Goal: Information Seeking & Learning: Learn about a topic

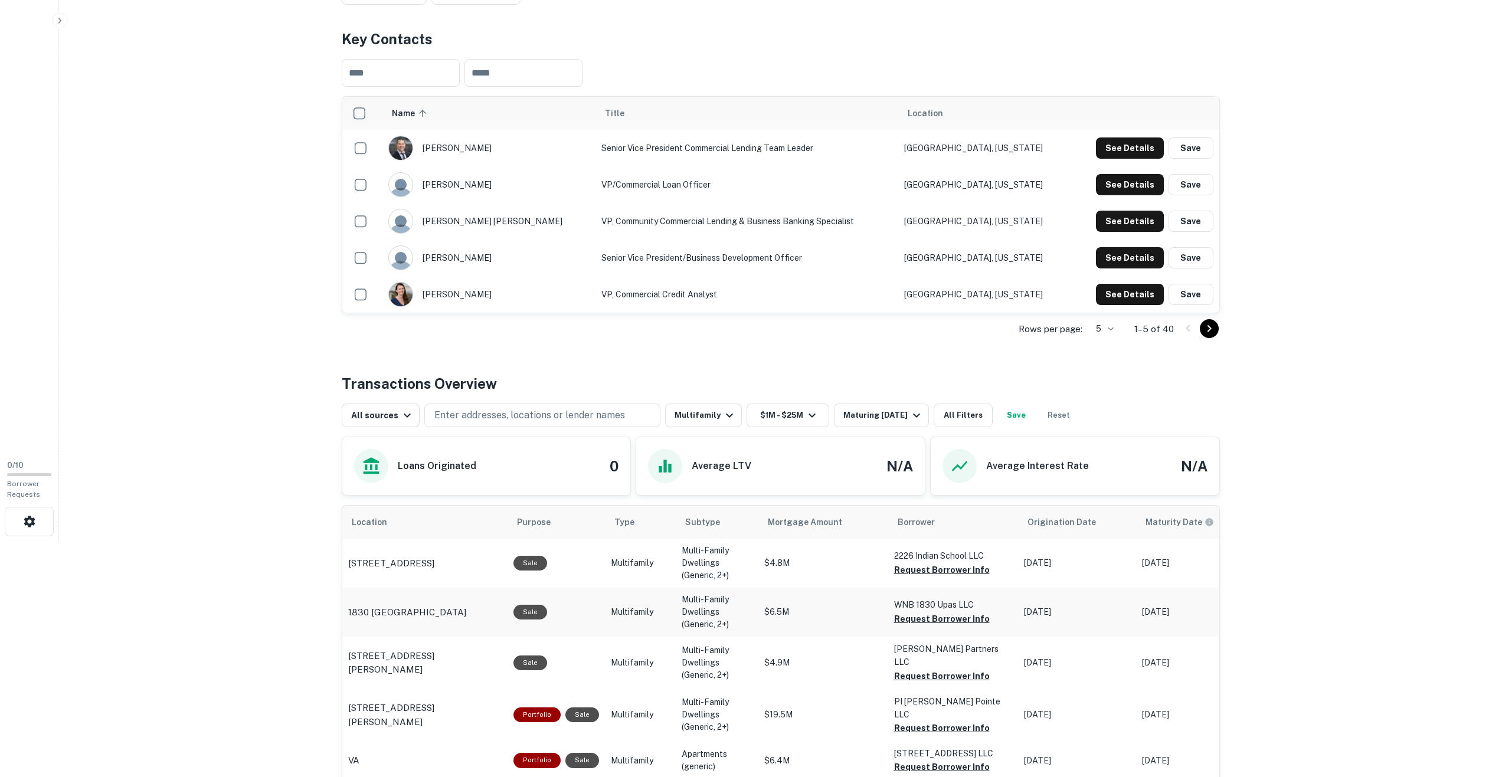
scroll to position [427, 0]
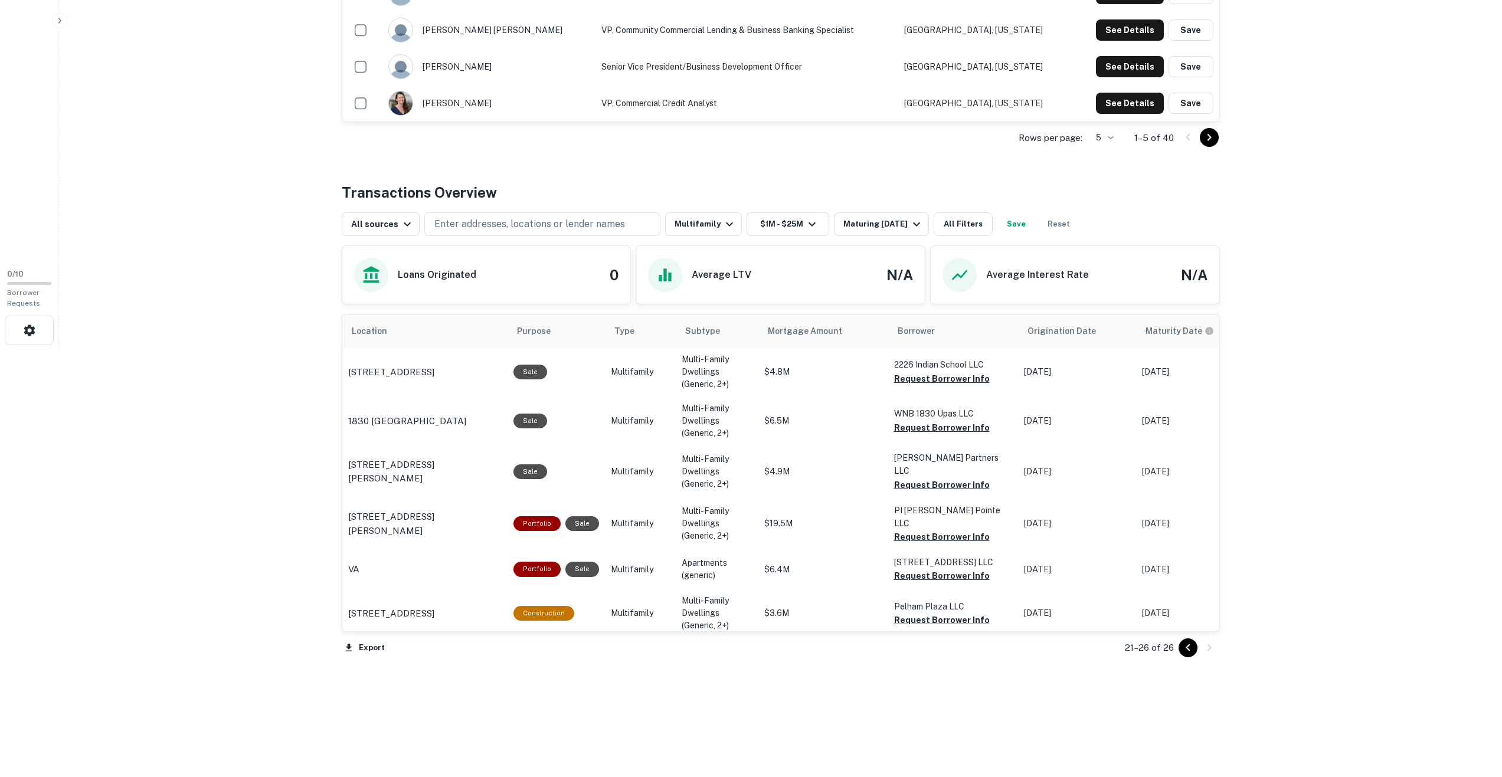
click at [1187, 644] on icon "Go to previous page" at bounding box center [1188, 648] width 14 height 14
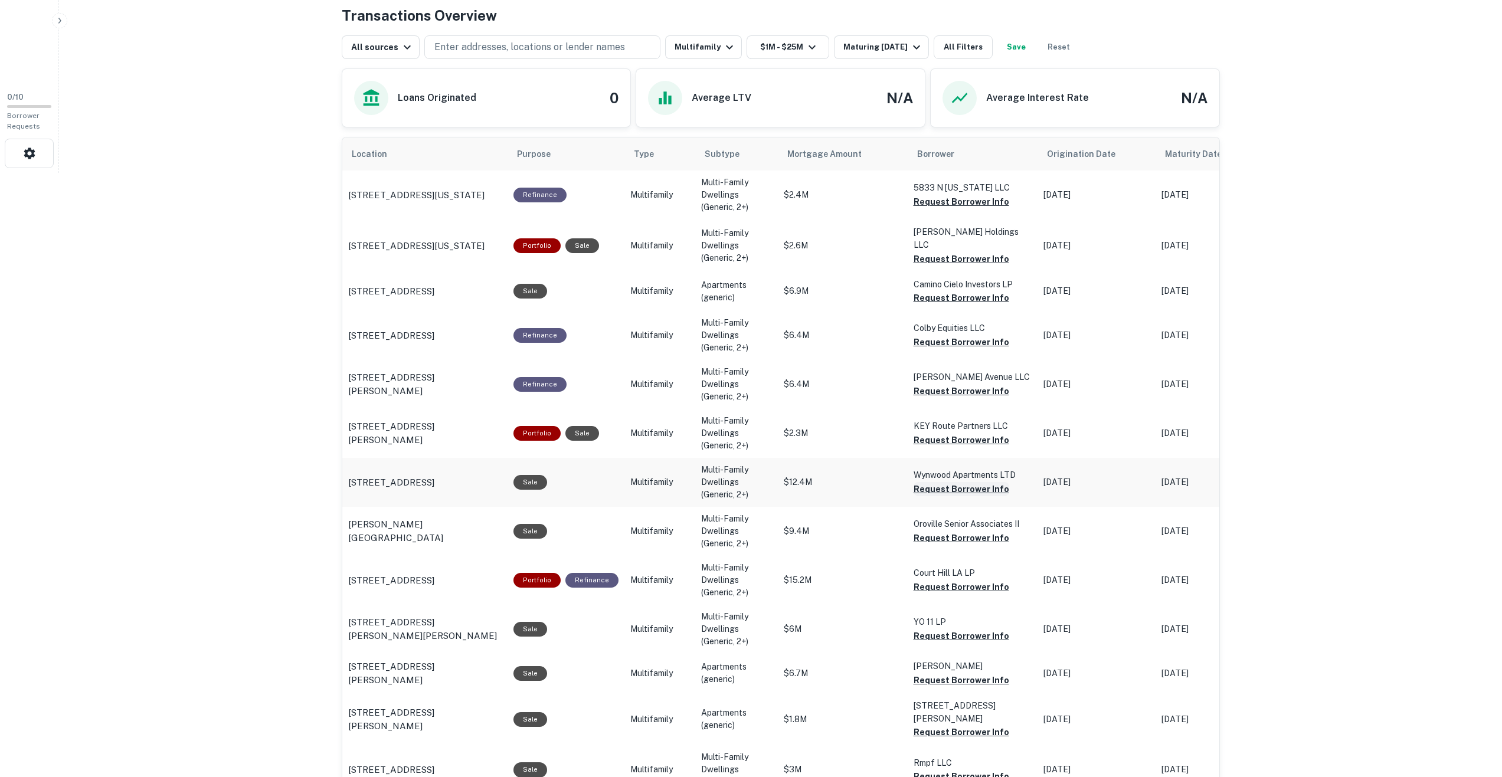
scroll to position [664, 0]
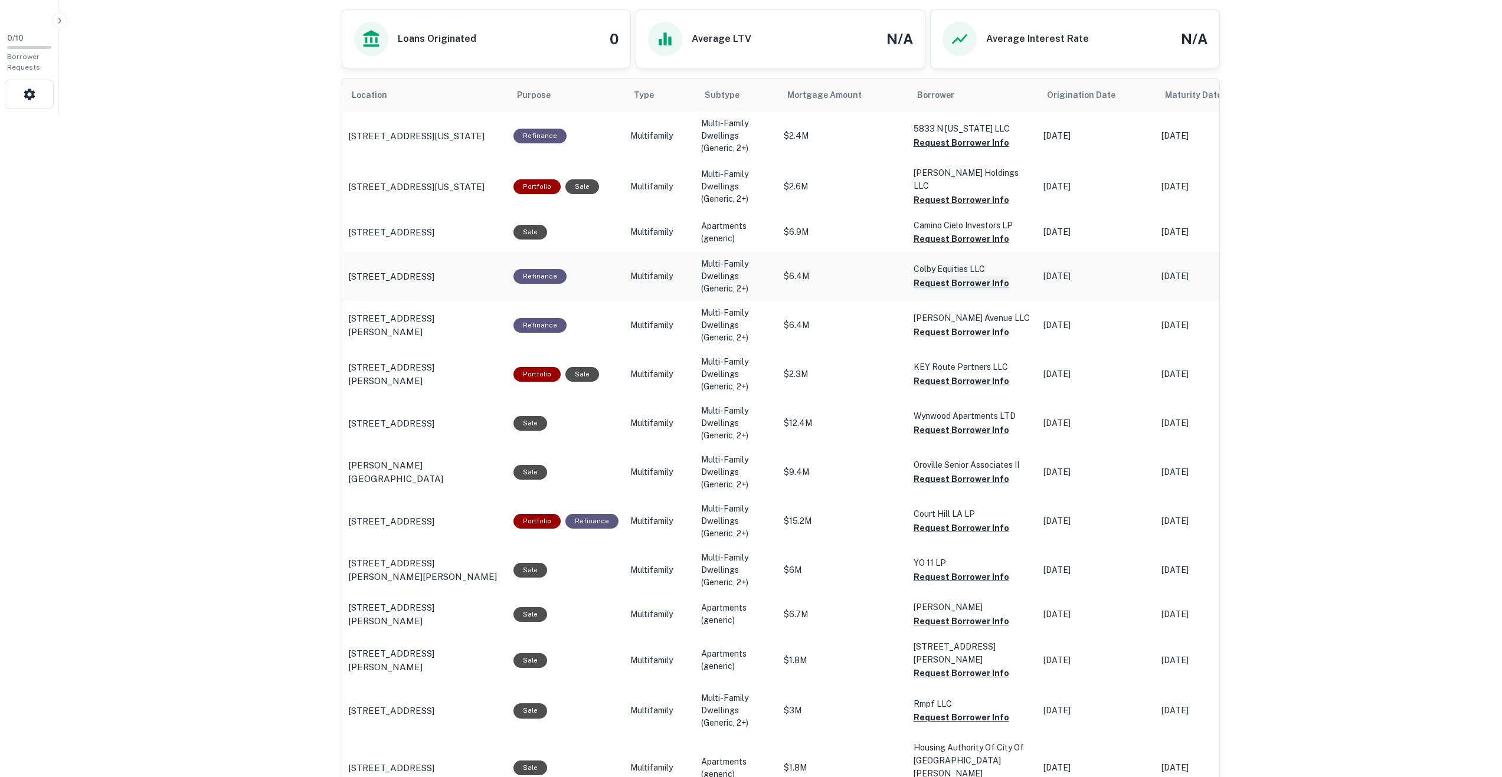
click at [945, 279] on button "Request Borrower Info" at bounding box center [962, 283] width 96 height 14
click at [965, 424] on button "Request Borrower Info" at bounding box center [962, 430] width 96 height 14
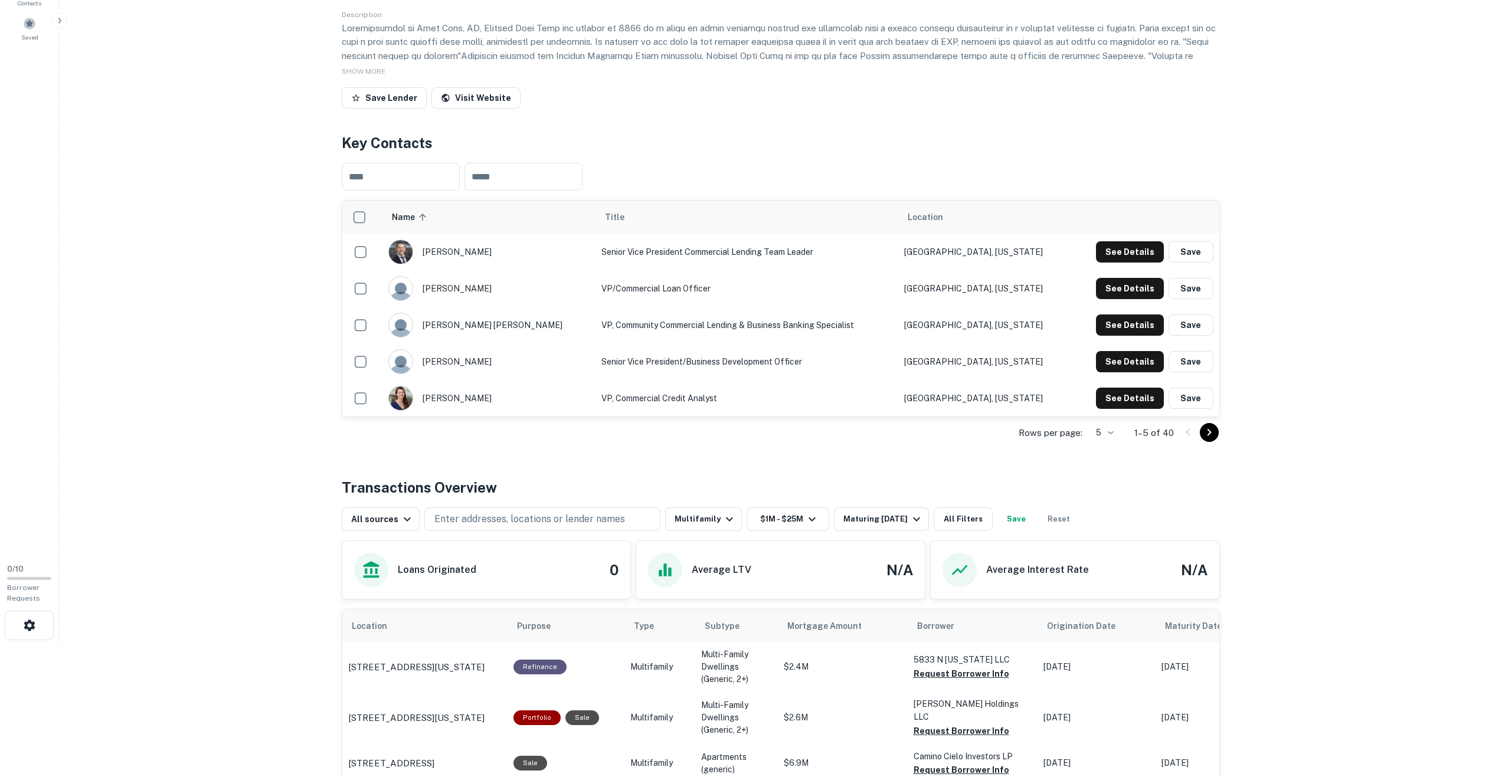
scroll to position [0, 0]
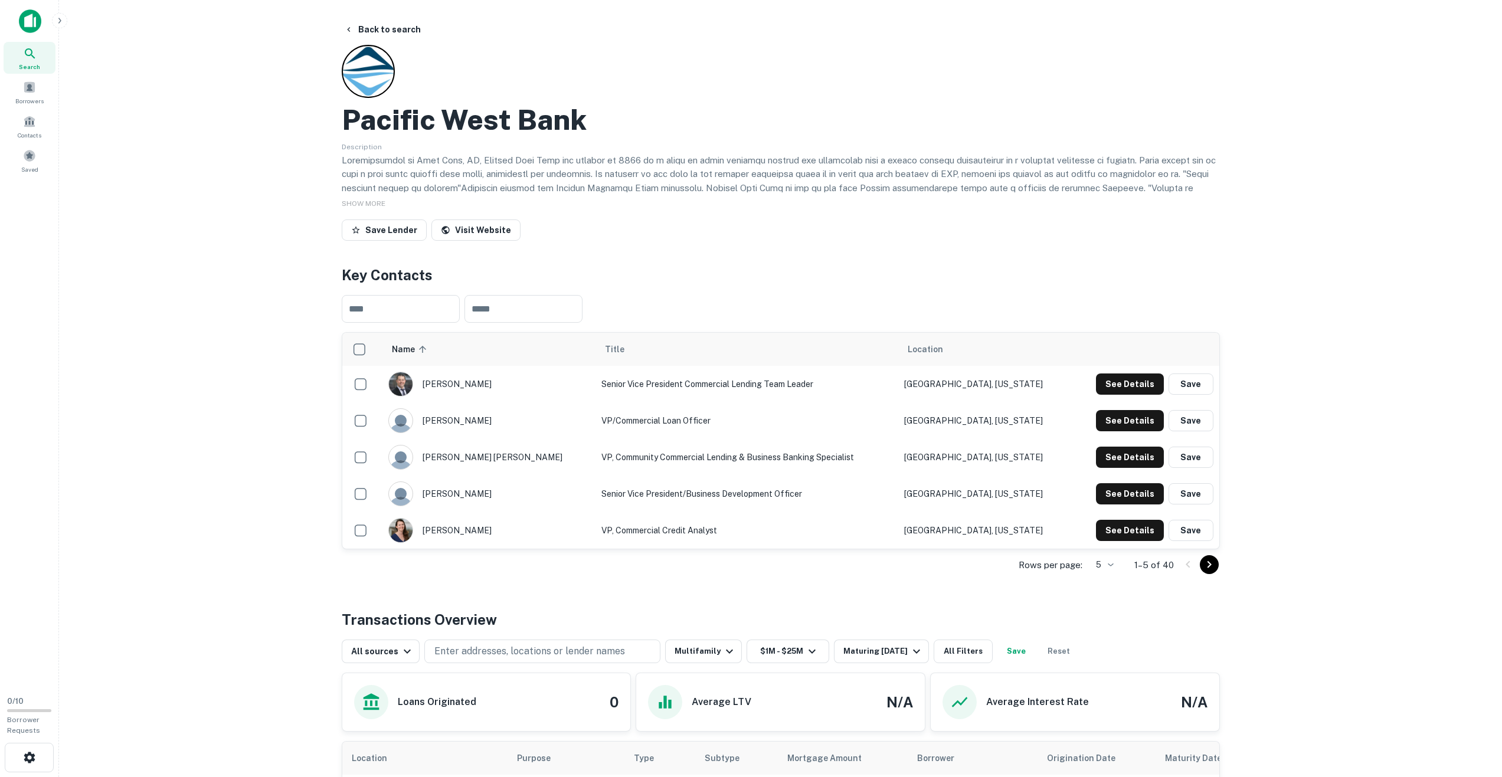
click at [389, 27] on button "Back to search" at bounding box center [382, 29] width 86 height 21
click at [30, 22] on img at bounding box center [30, 21] width 22 height 24
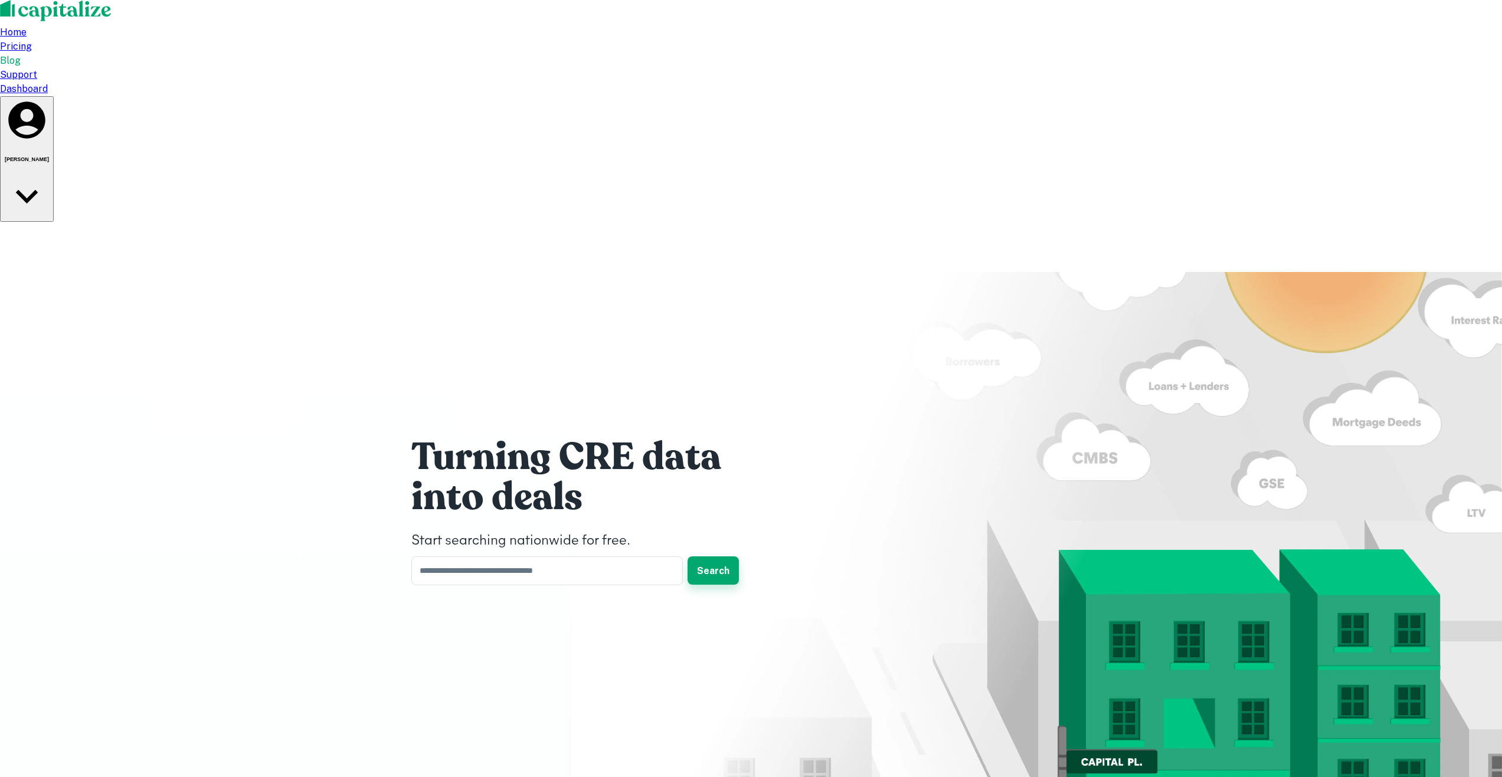
click at [718, 557] on button "Search" at bounding box center [713, 571] width 51 height 28
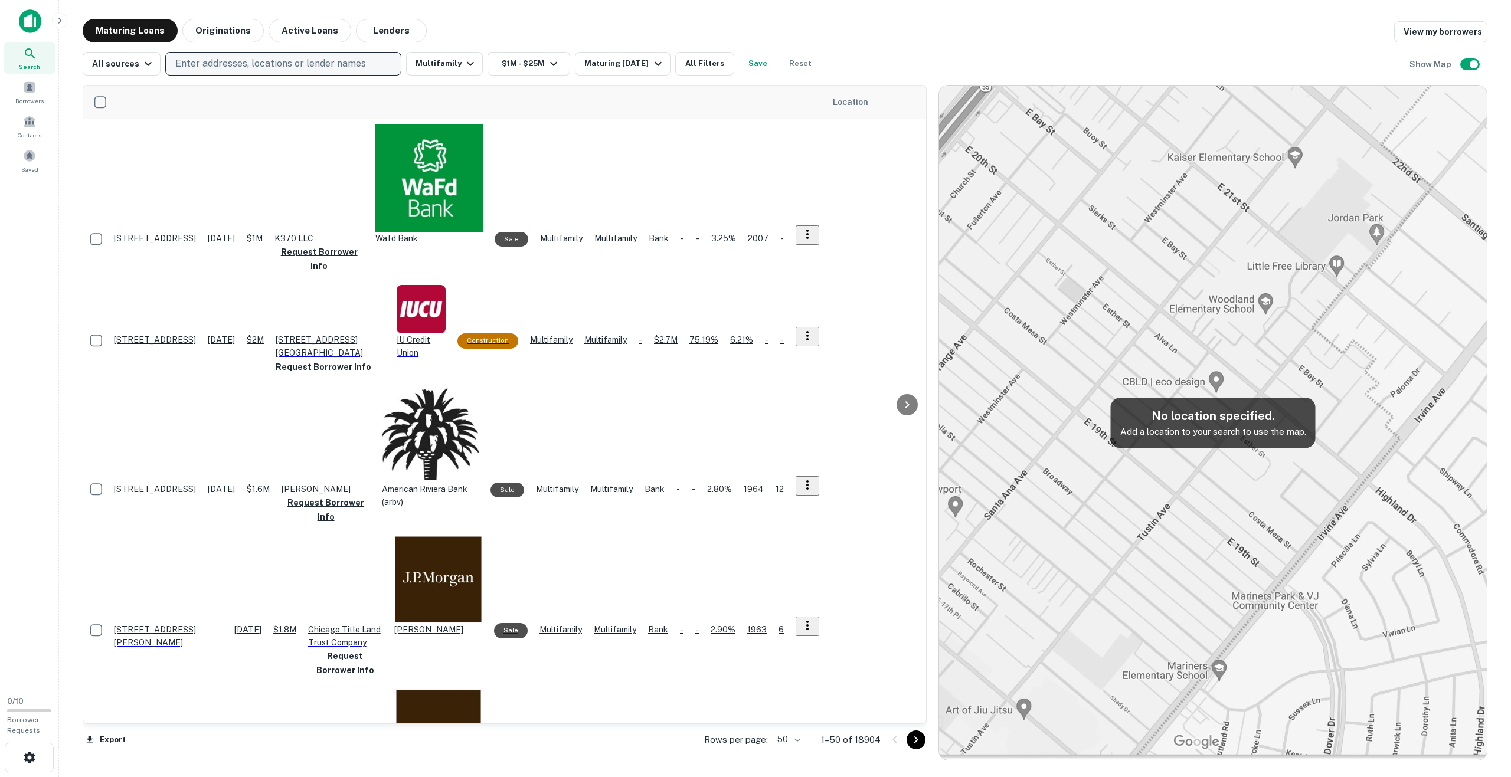
drag, startPoint x: 252, startPoint y: 61, endPoint x: 260, endPoint y: 60, distance: 7.9
click at [254, 60] on p "Enter addresses, locations or lender names" at bounding box center [270, 64] width 191 height 14
type input "**********"
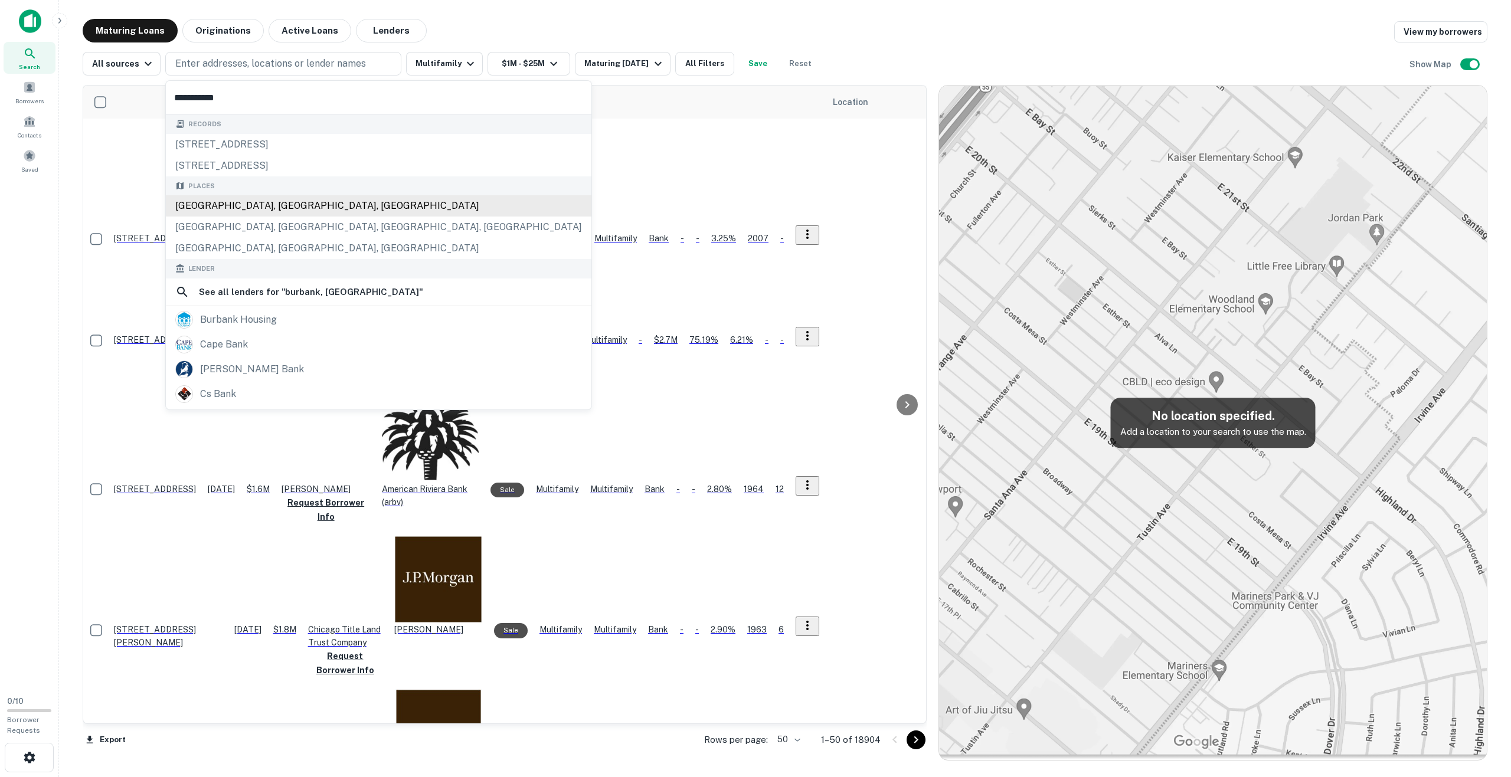
click at [222, 208] on div "Burbank, CA, USA" at bounding box center [379, 205] width 426 height 21
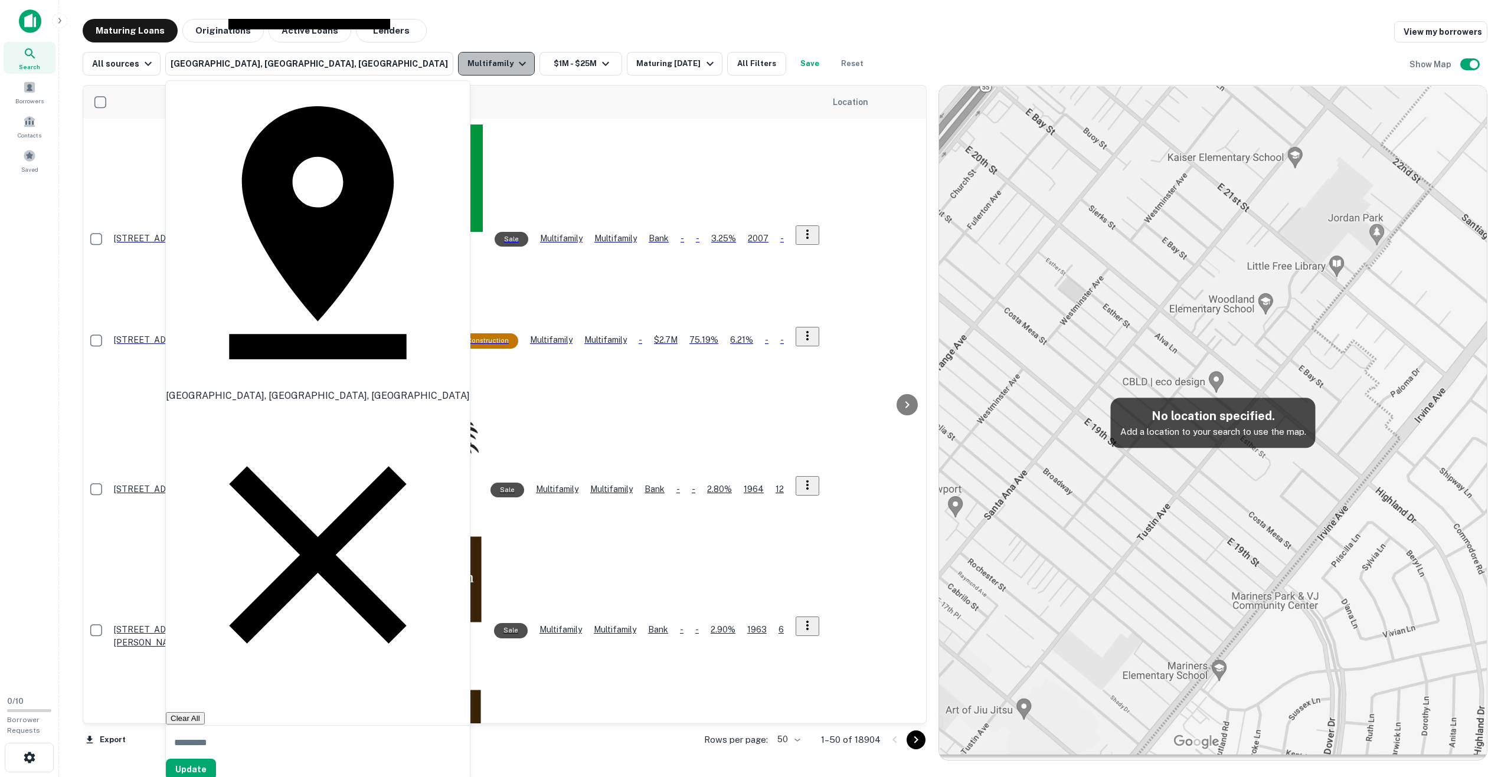
click at [515, 67] on icon "button" at bounding box center [522, 64] width 14 height 14
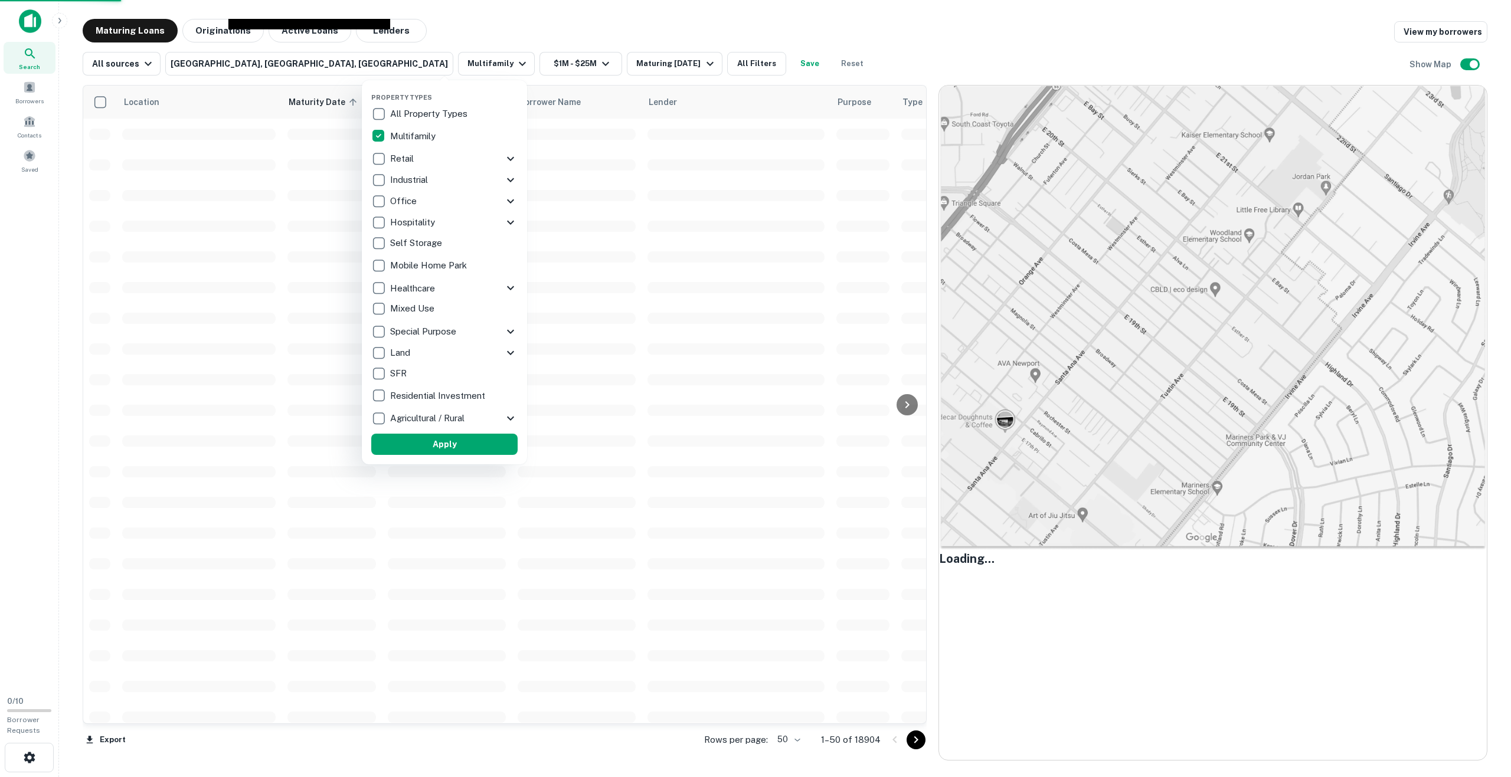
click at [474, 66] on div at bounding box center [755, 388] width 1511 height 777
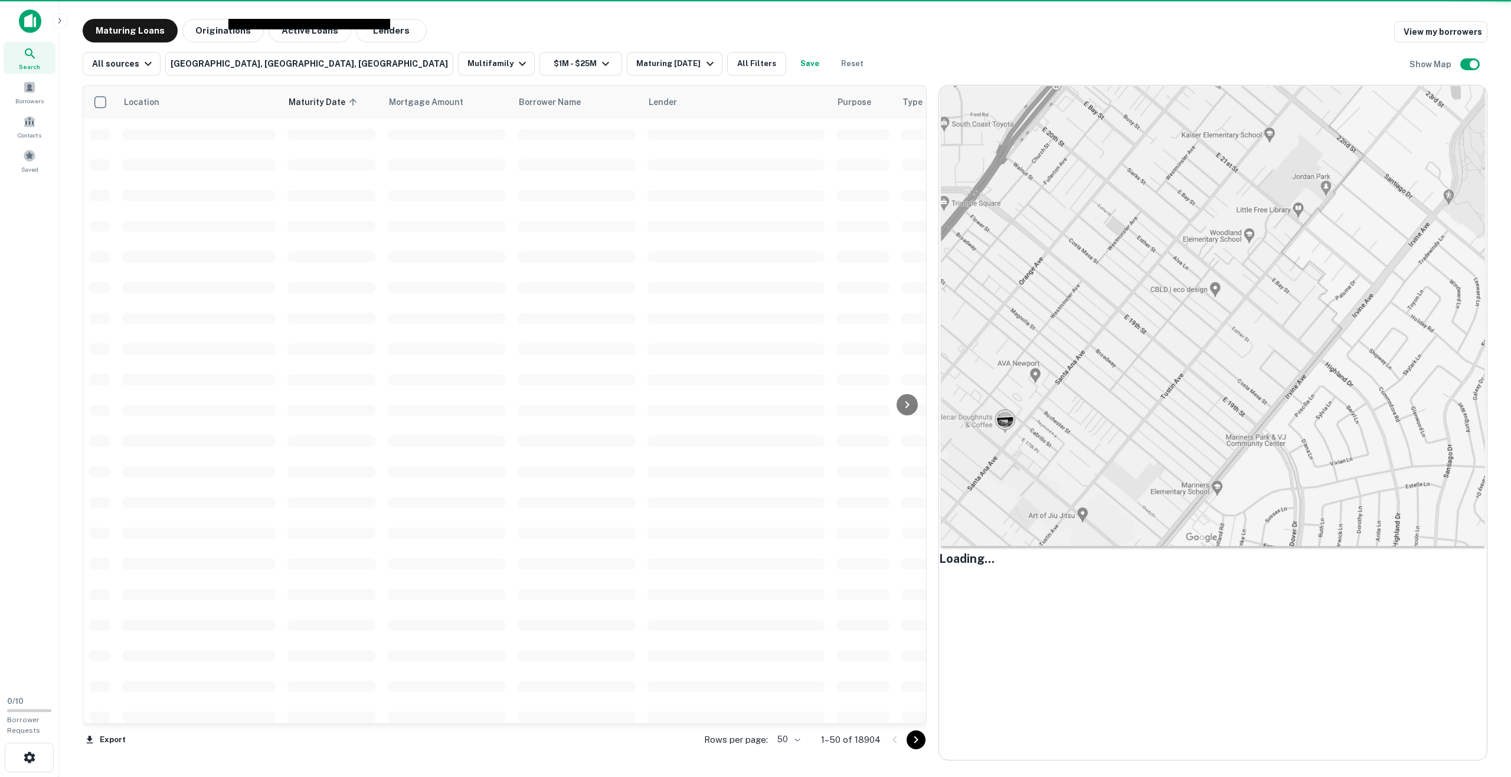
click at [474, 66] on div at bounding box center [755, 388] width 1511 height 777
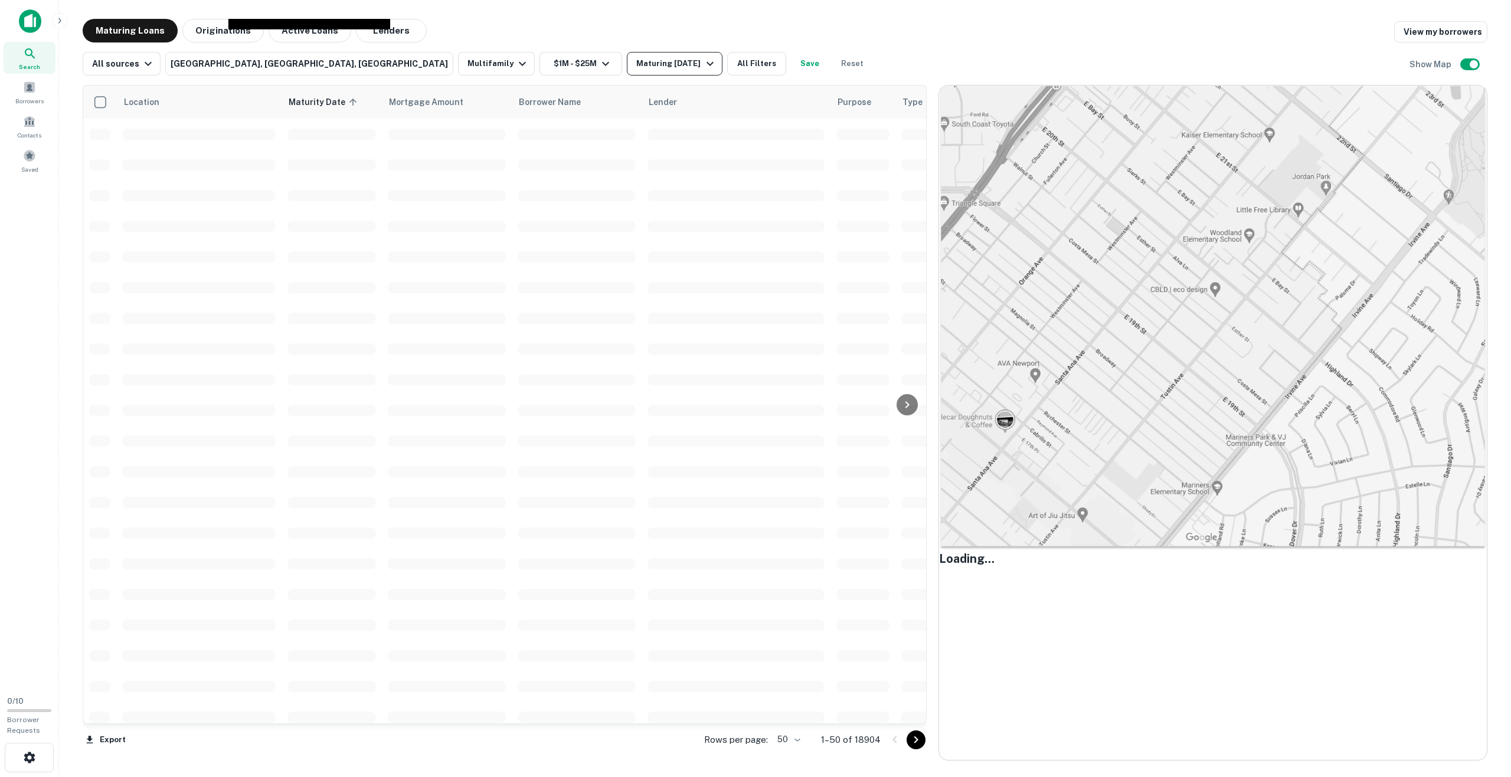
click at [553, 61] on div at bounding box center [755, 388] width 1511 height 777
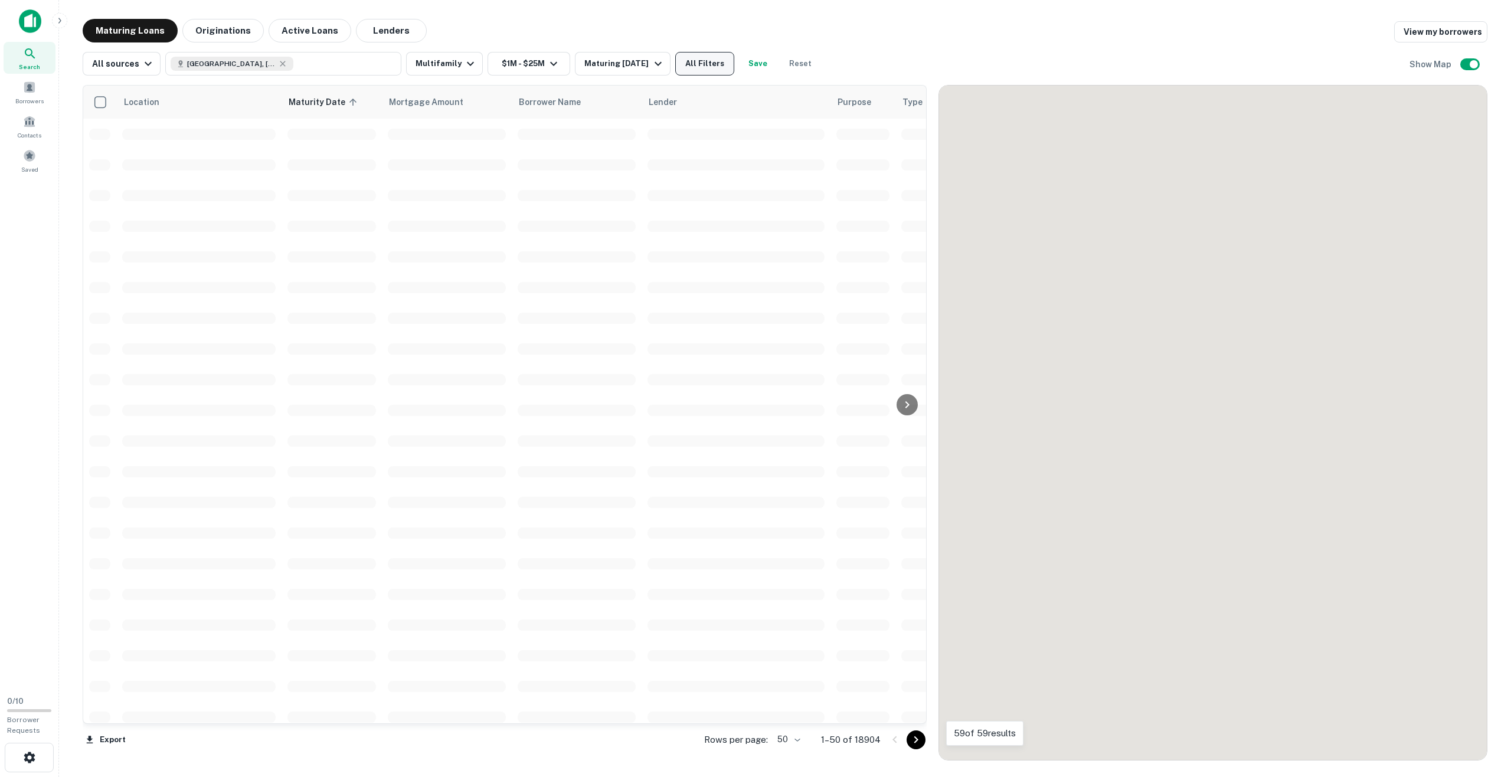
click at [707, 62] on button "All Filters" at bounding box center [704, 64] width 59 height 24
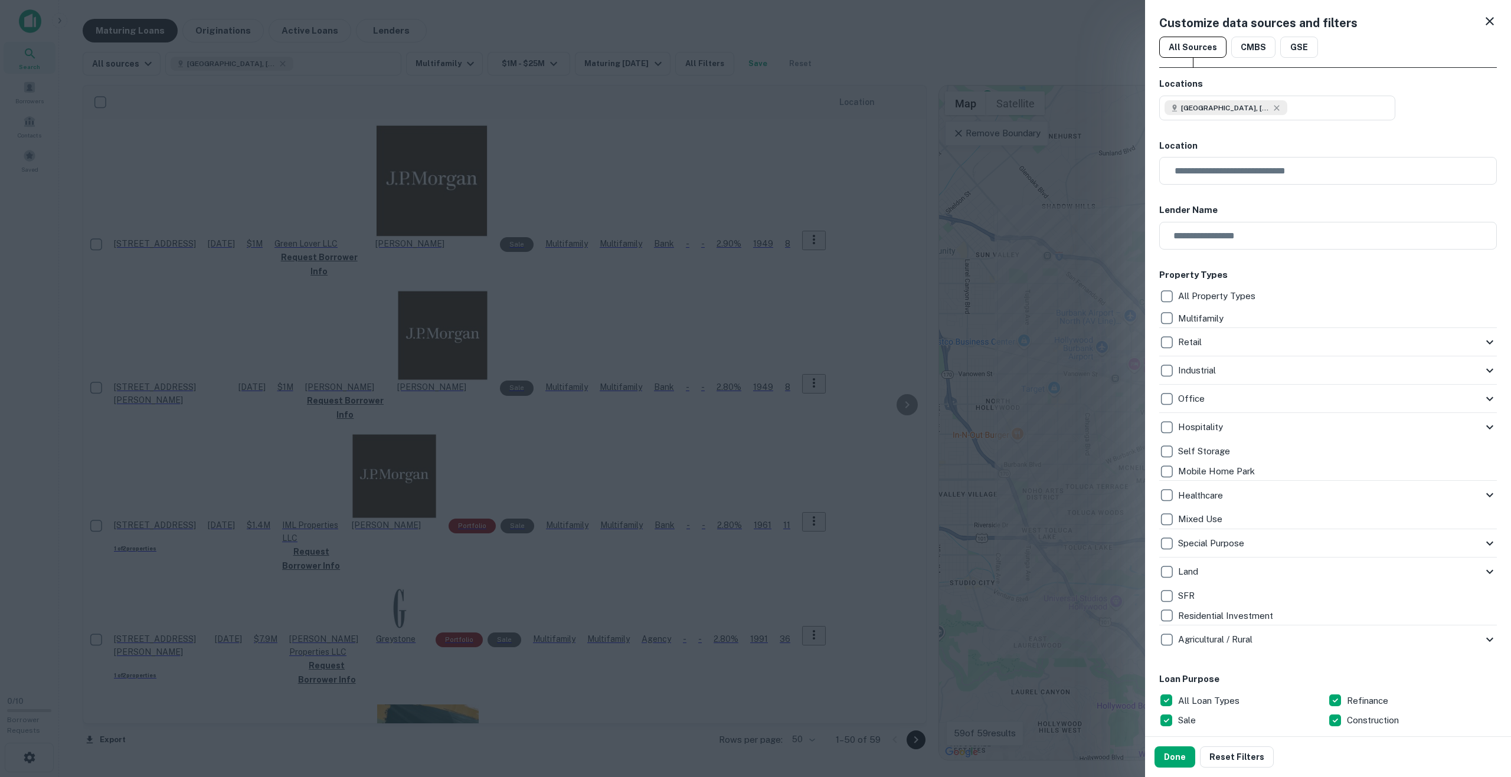
drag, startPoint x: 1476, startPoint y: 22, endPoint x: 1511, endPoint y: 1, distance: 40.3
click at [1483, 24] on icon at bounding box center [1490, 21] width 14 height 14
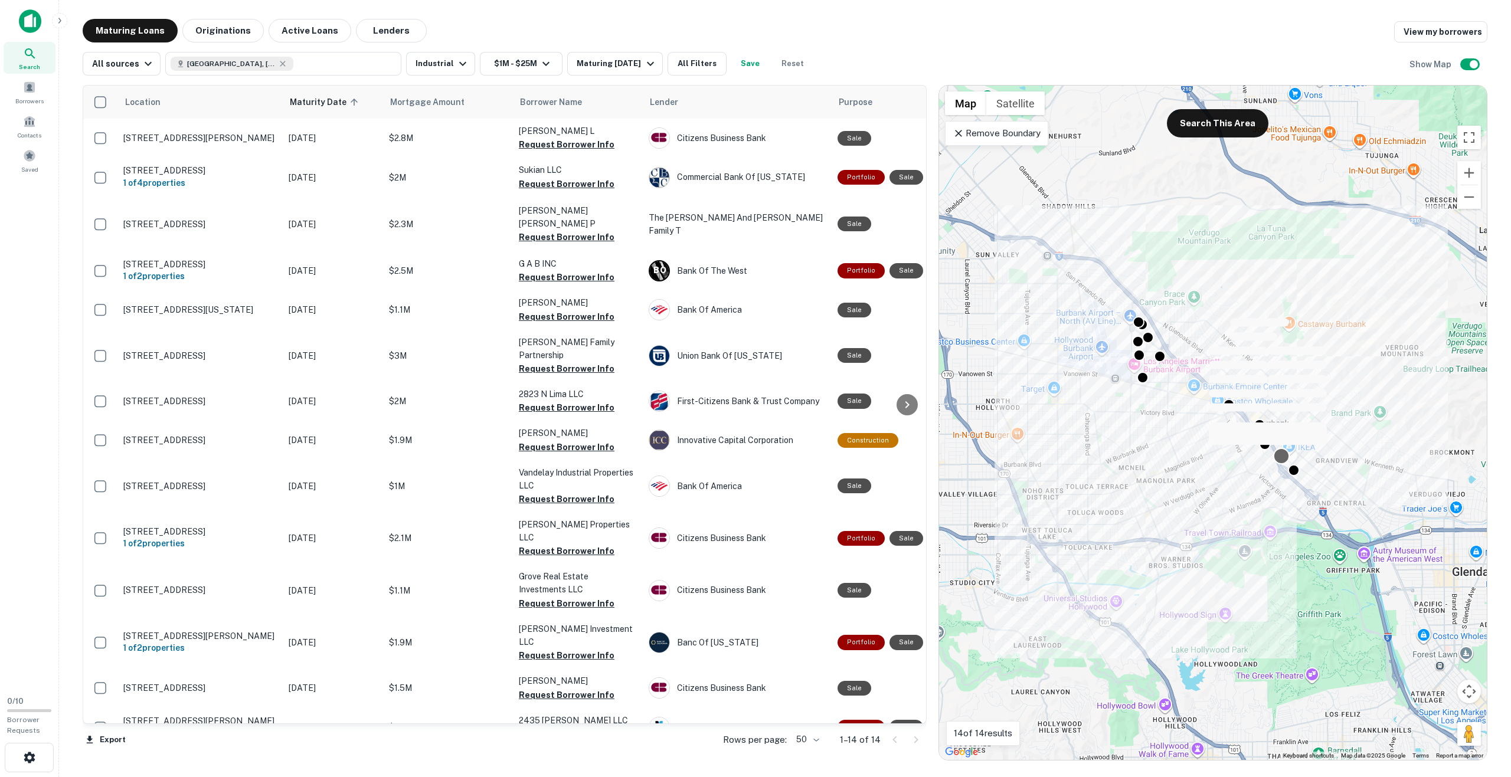
click at [1276, 455] on div at bounding box center [1281, 455] width 17 height 17
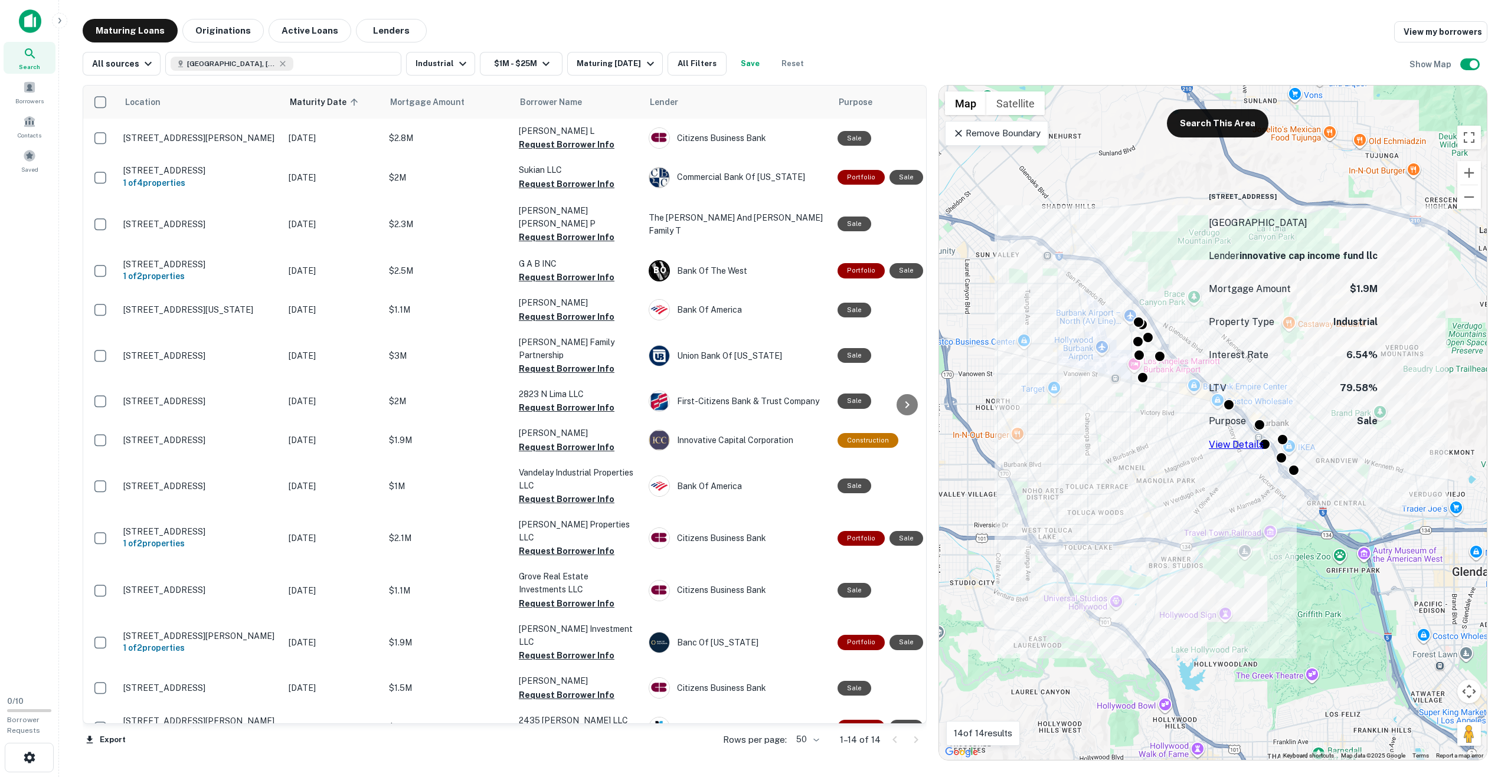
click at [1264, 439] on link "View Details" at bounding box center [1236, 444] width 55 height 11
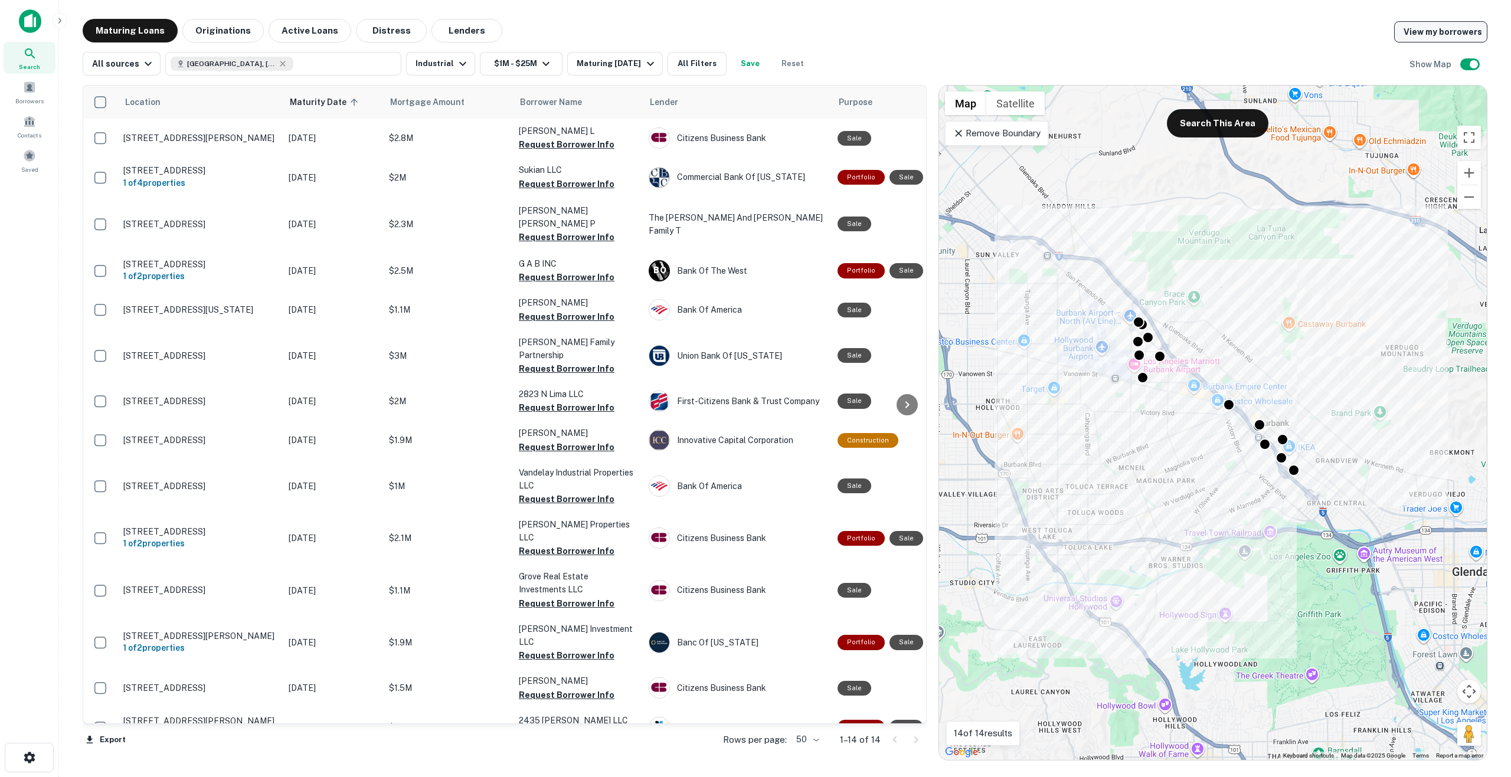
click at [1434, 32] on link "View my borrowers" at bounding box center [1440, 31] width 93 height 21
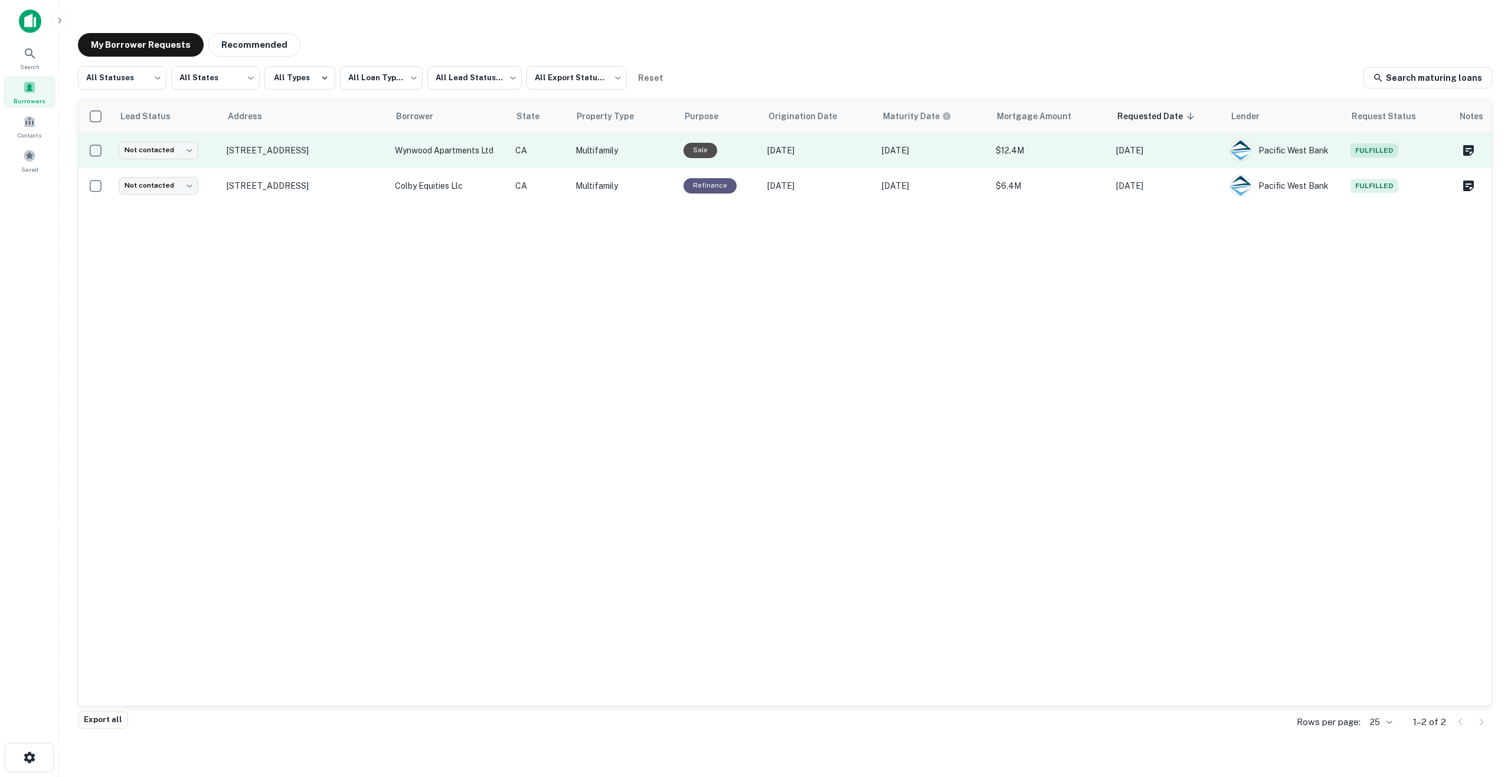
click at [1374, 150] on span "Fulfilled" at bounding box center [1375, 150] width 48 height 14
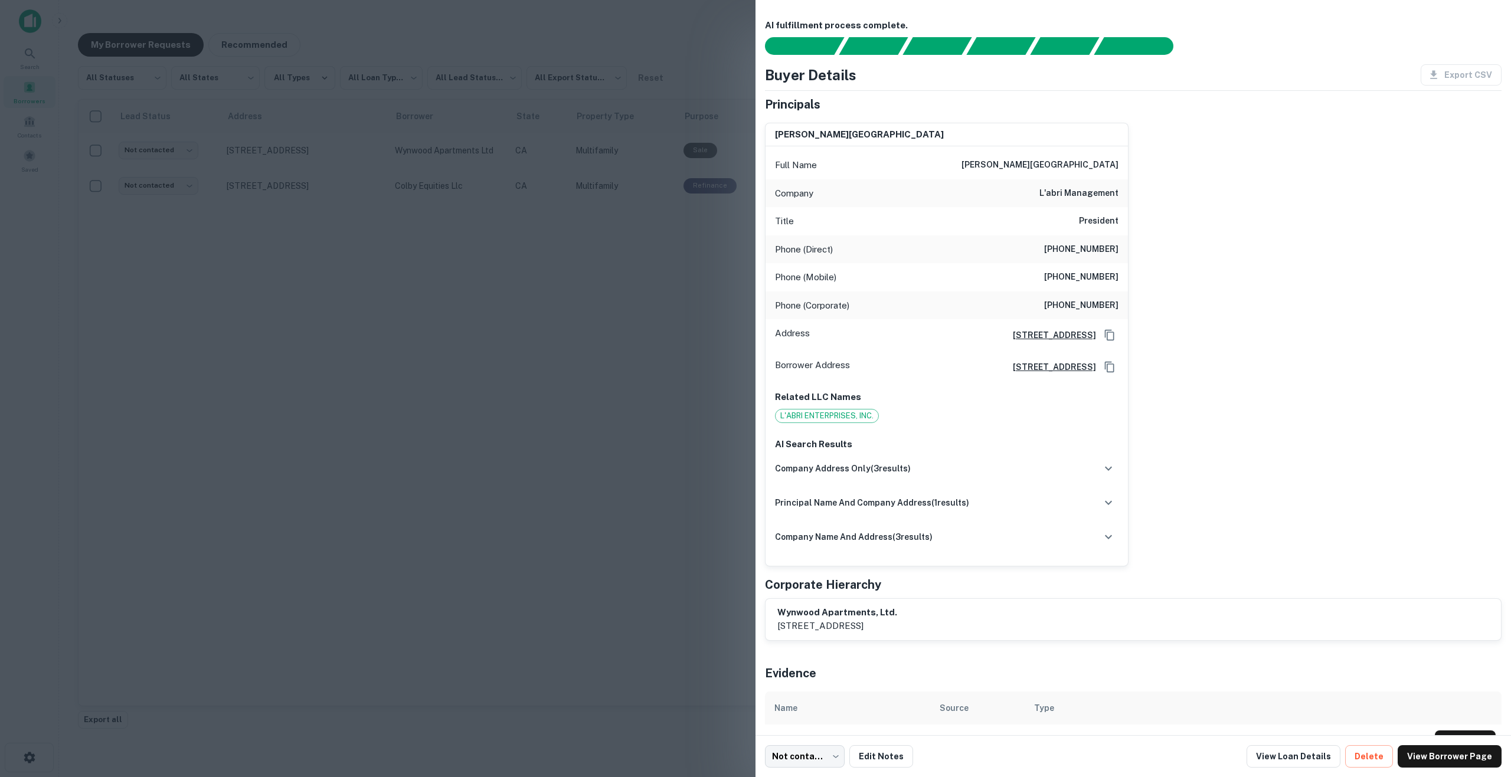
click at [555, 333] on div at bounding box center [755, 388] width 1511 height 777
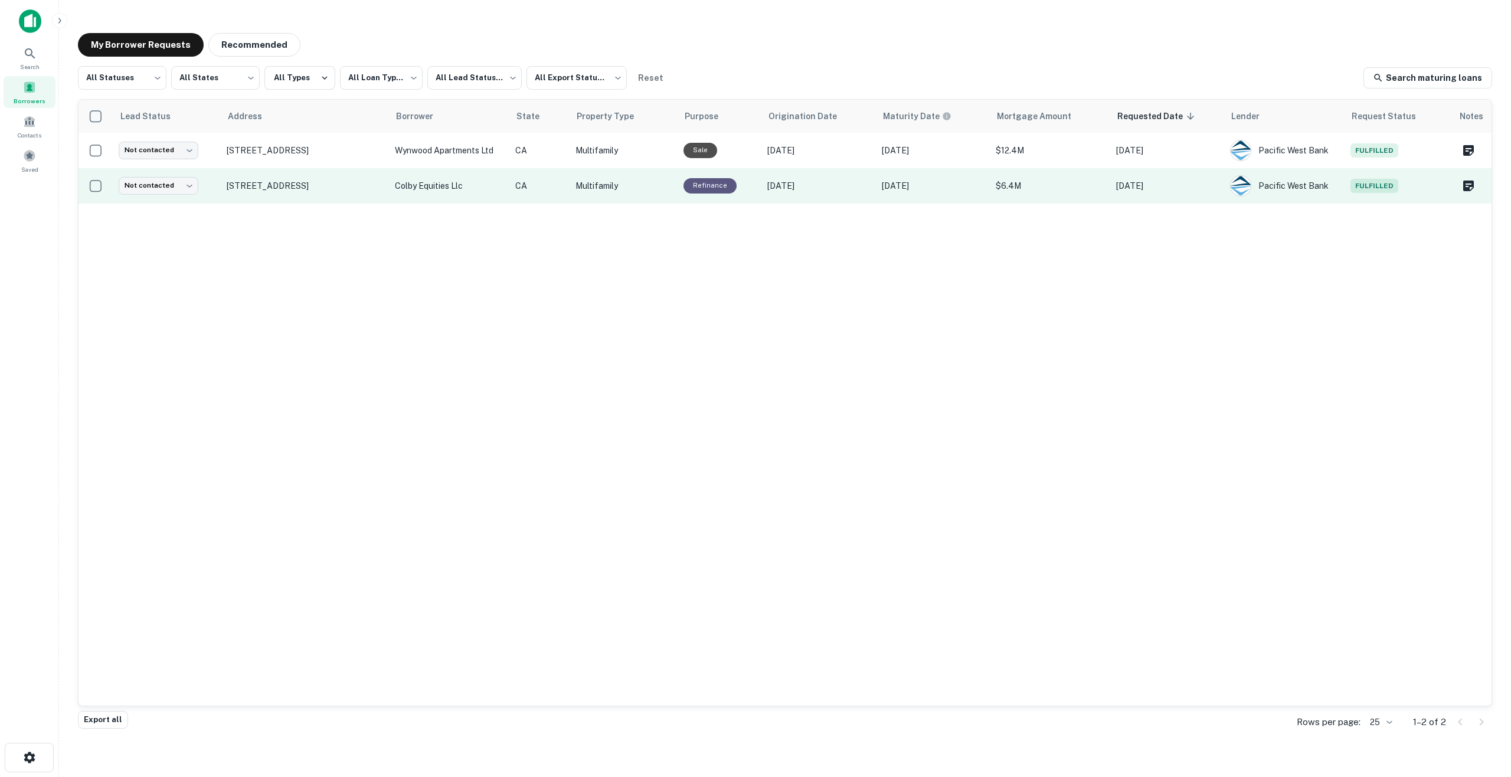
click at [1380, 185] on span "Fulfilled" at bounding box center [1375, 186] width 48 height 14
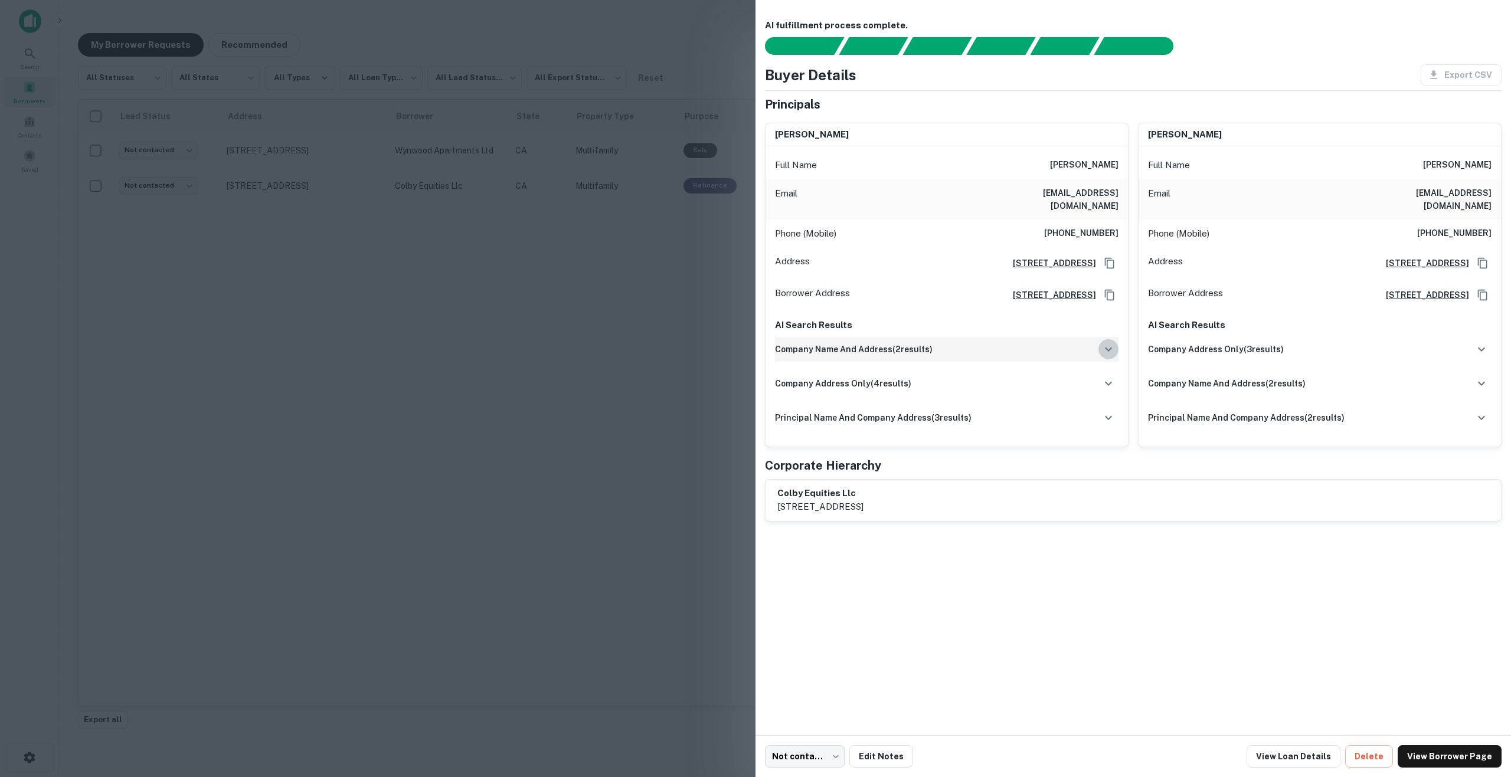
click at [1107, 342] on icon "button" at bounding box center [1109, 349] width 14 height 14
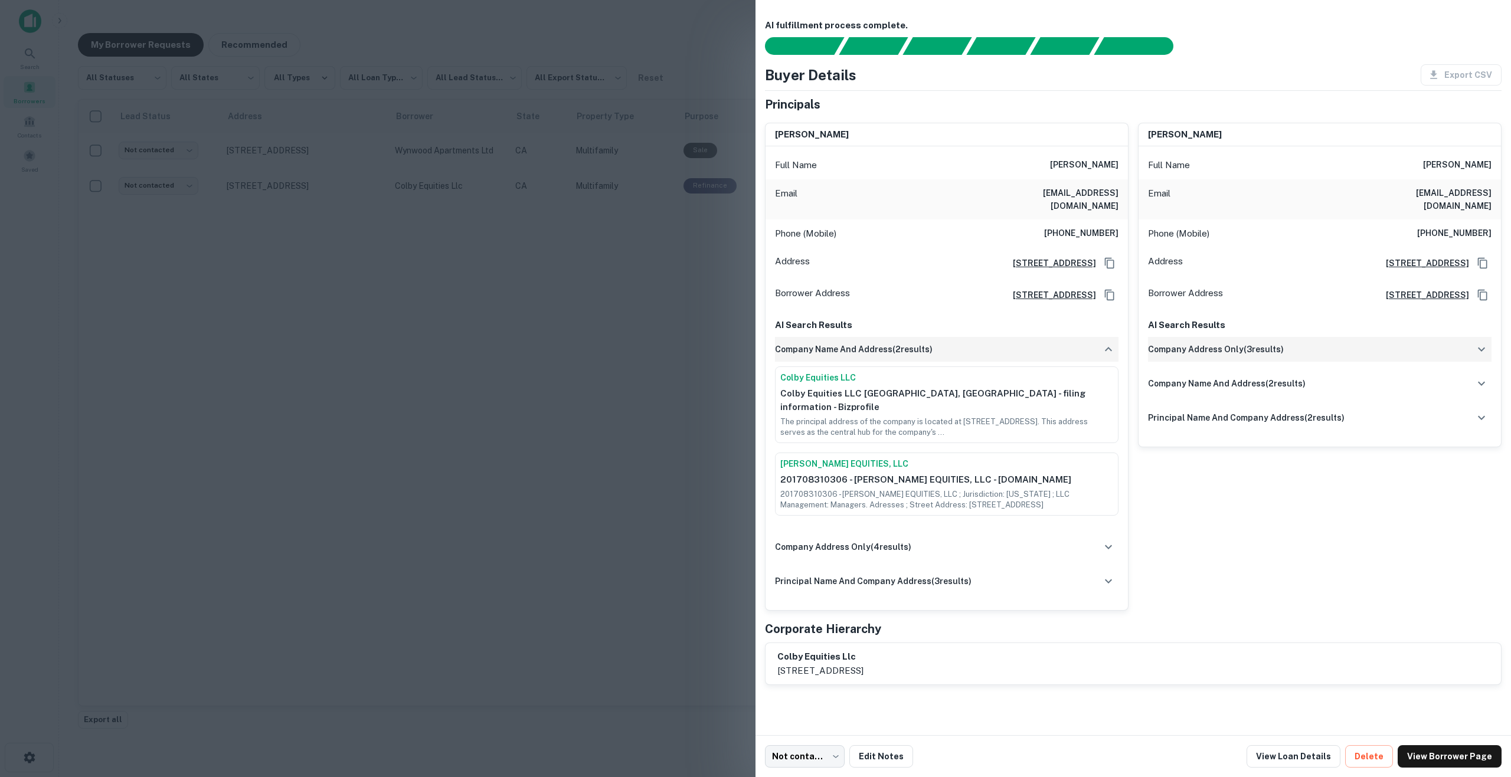
click at [1478, 342] on icon "button" at bounding box center [1482, 349] width 14 height 14
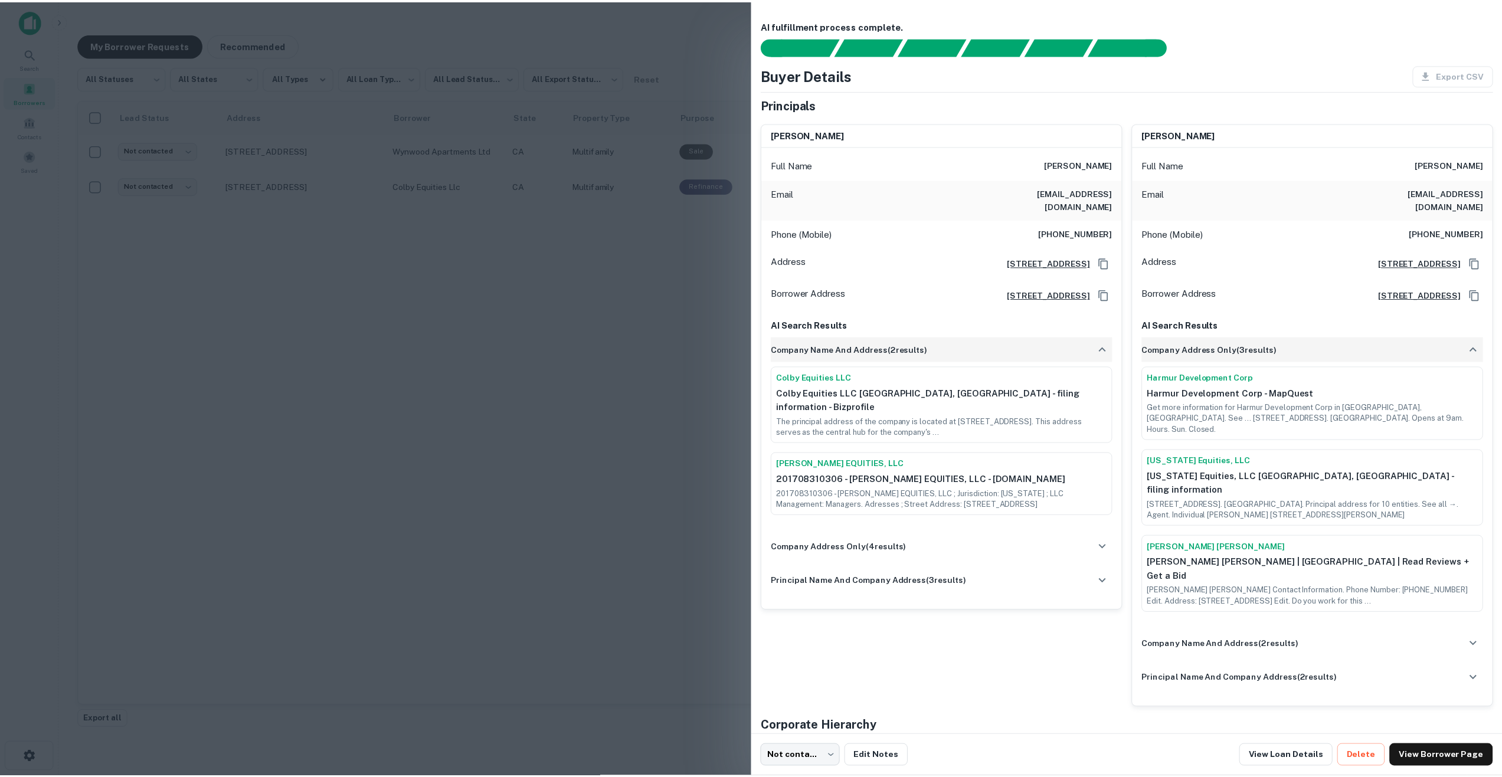
scroll to position [15, 0]
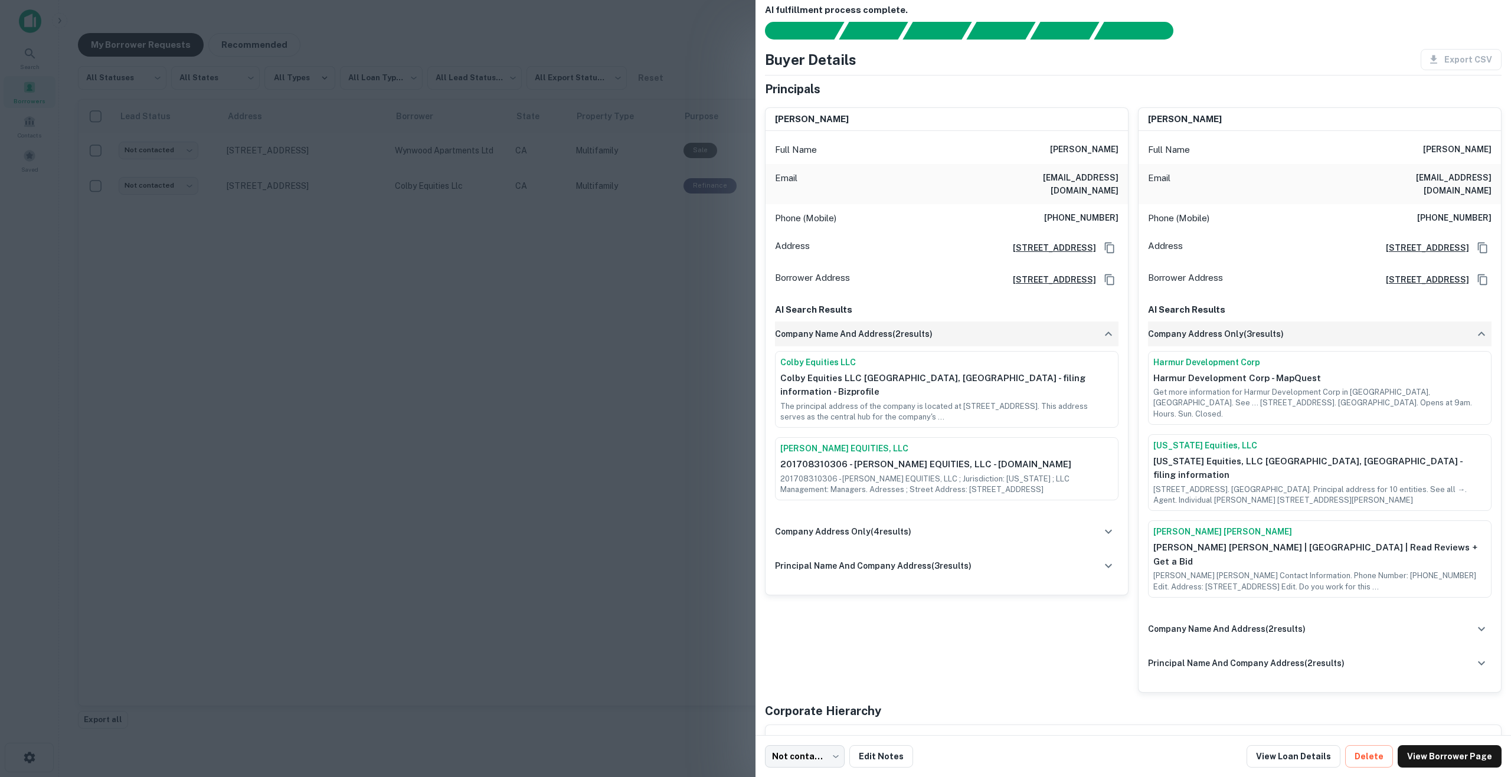
click at [620, 448] on div at bounding box center [755, 388] width 1511 height 777
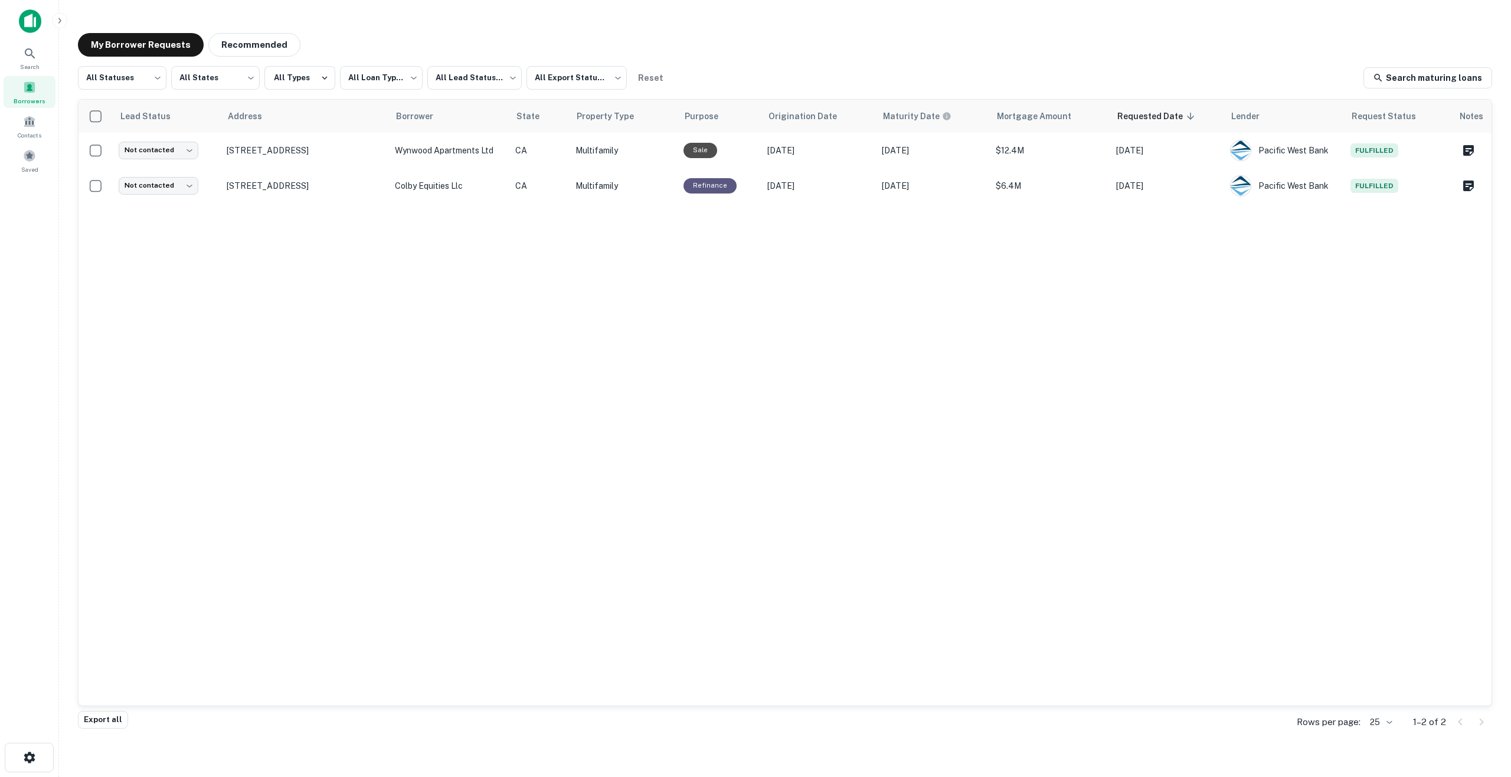
click at [24, 15] on img at bounding box center [30, 21] width 22 height 24
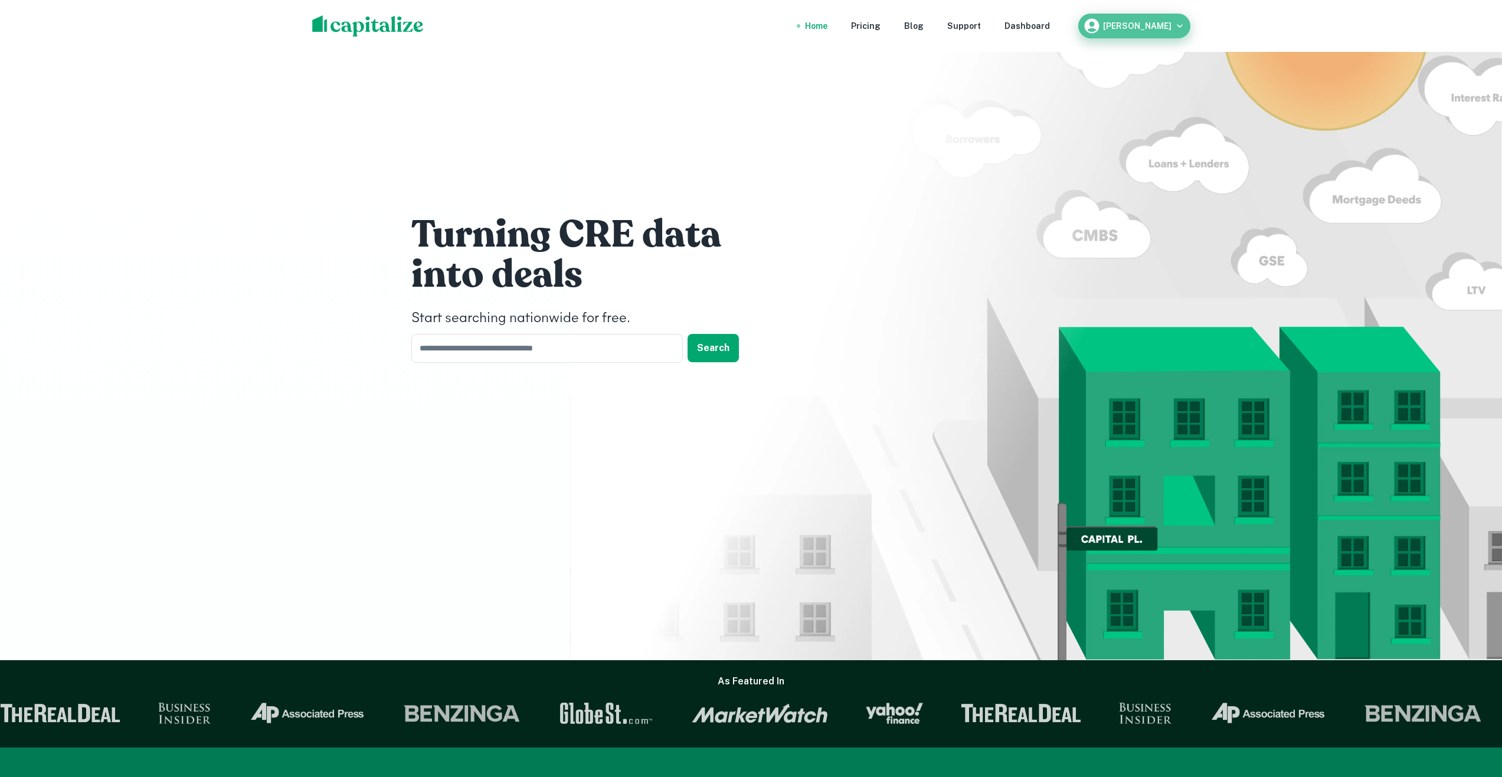
click at [1178, 22] on icon "button" at bounding box center [1180, 26] width 12 height 12
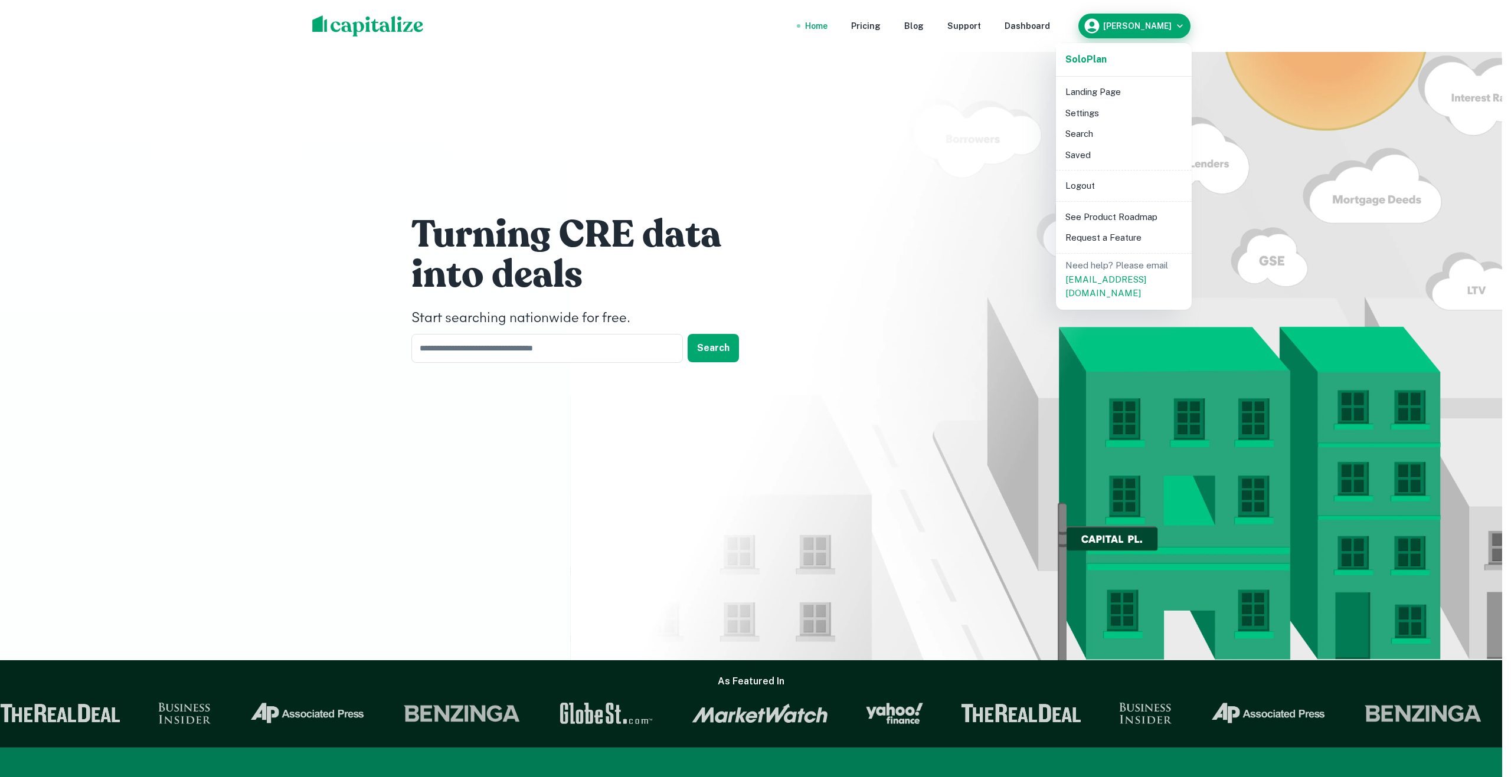
click at [1178, 22] on div at bounding box center [755, 388] width 1511 height 777
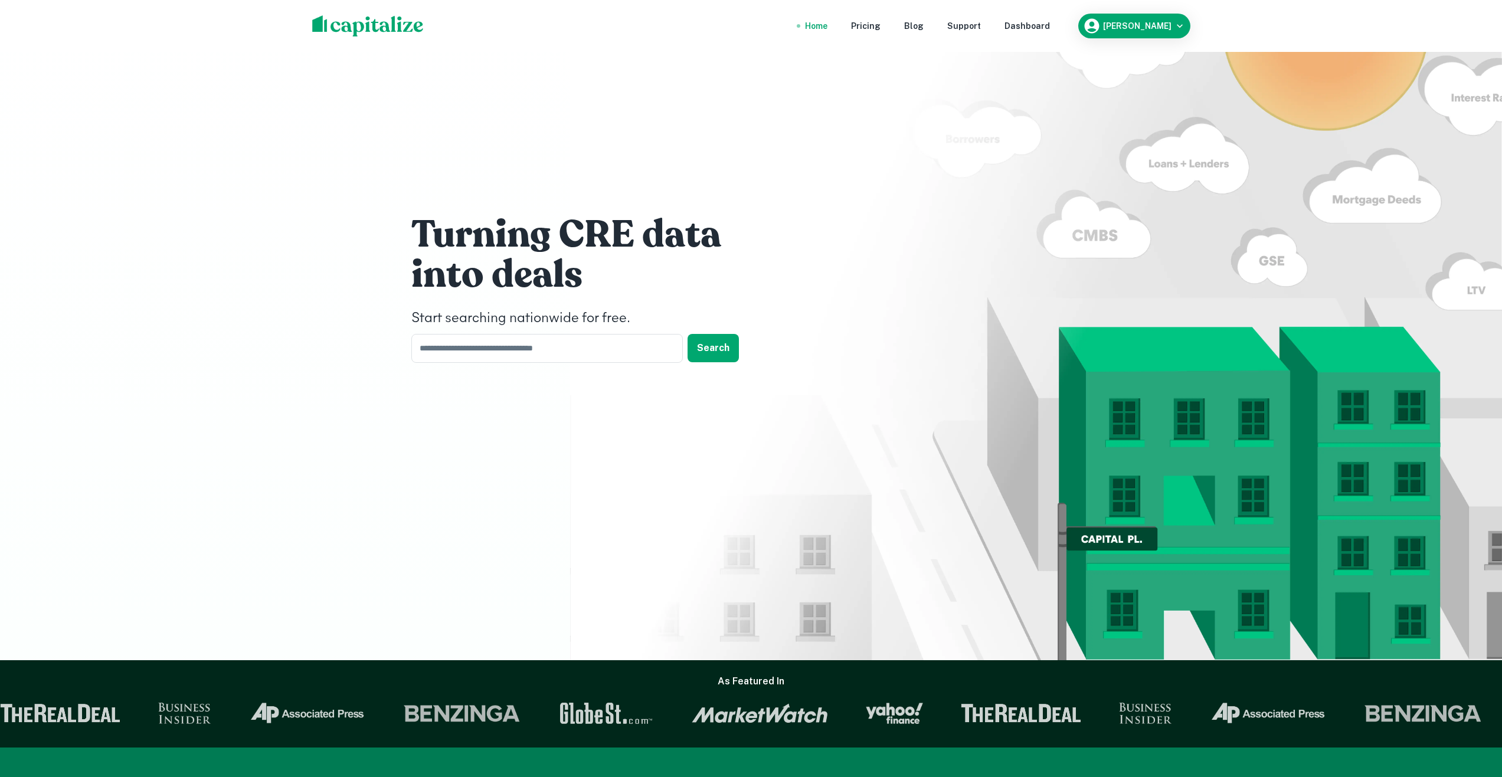
click at [867, 112] on div "Turning CRE data into deals Start searching nationwide for free. ​ Search" at bounding box center [751, 291] width 708 height 583
